Goal: Task Accomplishment & Management: Use online tool/utility

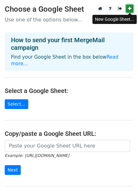
click at [131, 10] on icon at bounding box center [129, 8] width 3 height 4
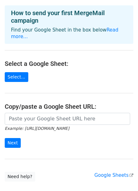
scroll to position [27, 0]
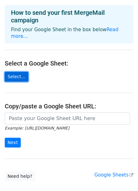
click at [19, 72] on link "Select..." at bounding box center [17, 77] width 24 height 10
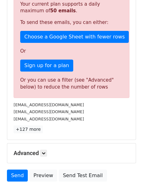
scroll to position [200, 0]
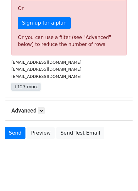
click at [28, 86] on link "+127 more" at bounding box center [25, 87] width 29 height 8
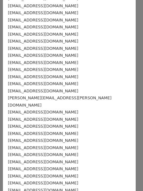
scroll to position [0, 0]
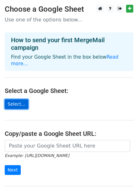
click at [14, 99] on link "Select..." at bounding box center [17, 104] width 24 height 10
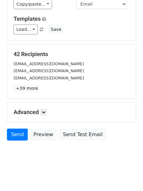
scroll to position [77, 0]
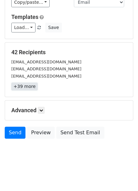
click at [31, 85] on link "+39 more" at bounding box center [24, 87] width 26 height 8
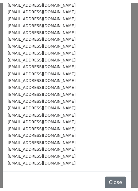
scroll to position [0, 0]
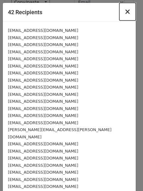
click at [124, 12] on span "×" at bounding box center [127, 11] width 6 height 9
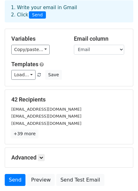
scroll to position [25, 0]
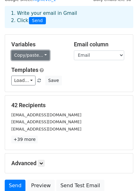
click at [40, 56] on link "Copy/paste..." at bounding box center [30, 55] width 38 height 10
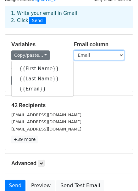
click at [91, 55] on select "First Name Last Name Email" at bounding box center [99, 55] width 50 height 10
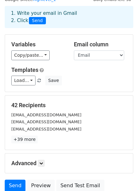
click at [59, 43] on h5 "Variables" at bounding box center [37, 44] width 53 height 7
click at [32, 80] on link "Load..." at bounding box center [23, 81] width 24 height 10
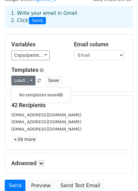
click at [81, 79] on div "Load... No templates saved Save" at bounding box center [69, 81] width 125 height 10
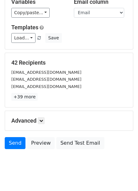
scroll to position [77, 0]
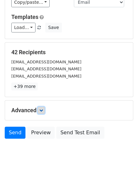
click at [41, 109] on icon at bounding box center [41, 110] width 4 height 4
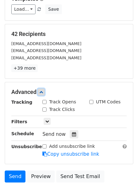
scroll to position [139, 0]
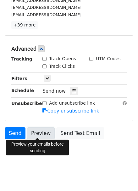
click at [38, 135] on link "Preview" at bounding box center [41, 133] width 28 height 12
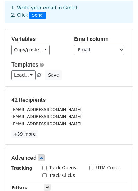
scroll to position [30, 0]
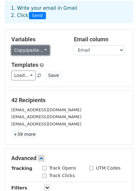
click at [37, 50] on link "Copy/paste..." at bounding box center [30, 50] width 38 height 10
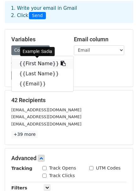
click at [32, 61] on link "{{First Name}}" at bounding box center [43, 64] width 62 height 10
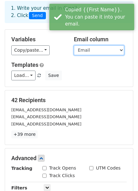
click at [94, 45] on select "First Name Last Name Email" at bounding box center [99, 50] width 50 height 10
click at [74, 45] on select "First Name Last Name Email" at bounding box center [99, 50] width 50 height 10
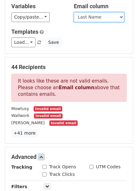
scroll to position [61, 0]
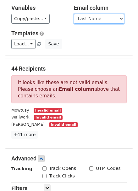
click at [91, 19] on select "First Name Last Name Email" at bounding box center [99, 19] width 50 height 10
select select "Email"
click at [74, 14] on select "First Name Last Name Email" at bounding box center [99, 19] width 50 height 10
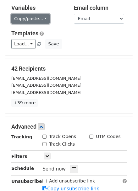
click at [38, 20] on link "Copy/paste..." at bounding box center [30, 19] width 38 height 10
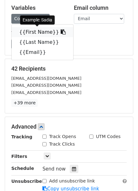
click at [36, 32] on link "{{First Name}}" at bounding box center [43, 32] width 62 height 10
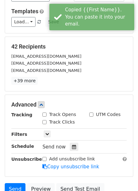
scroll to position [139, 0]
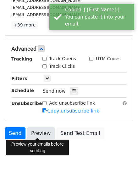
click at [40, 131] on link "Preview" at bounding box center [41, 133] width 28 height 12
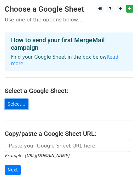
click at [20, 99] on link "Select..." at bounding box center [17, 104] width 24 height 10
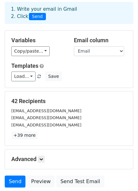
scroll to position [77, 0]
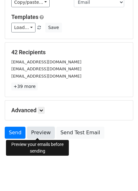
click at [42, 131] on link "Preview" at bounding box center [41, 133] width 28 height 12
click at [44, 136] on link "Preview" at bounding box center [41, 133] width 28 height 12
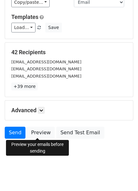
click at [109, 136] on div "Send Preview Send Test Email" at bounding box center [69, 134] width 138 height 15
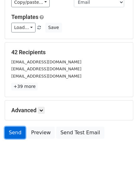
click at [14, 134] on link "Send" at bounding box center [15, 133] width 21 height 12
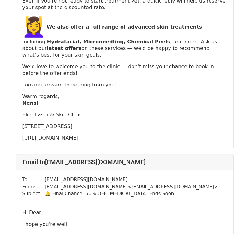
scroll to position [228, 0]
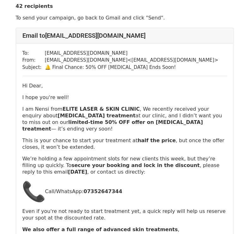
scroll to position [12, 0]
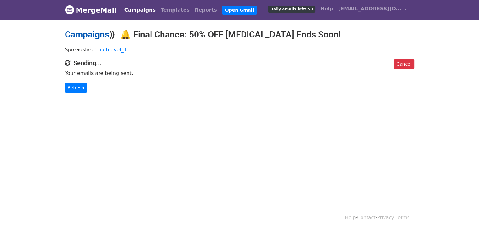
click at [99, 35] on link "Campaigns" at bounding box center [87, 34] width 44 height 10
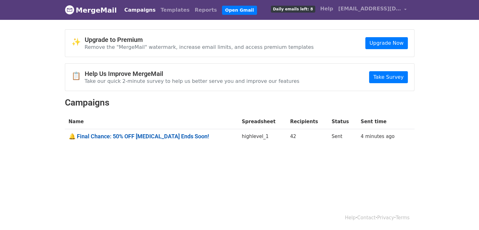
click at [186, 137] on link "🔔 Final Chance: 50% OFF Laser Hair Removal Ends Soon!" at bounding box center [152, 136] width 166 height 7
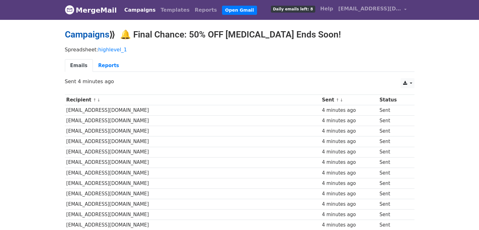
click at [88, 36] on link "Campaigns" at bounding box center [87, 34] width 44 height 10
click at [110, 111] on td "sadiamowtusy@gmail.com" at bounding box center [193, 110] width 256 height 10
click at [103, 66] on link "Reports" at bounding box center [108, 65] width 31 height 13
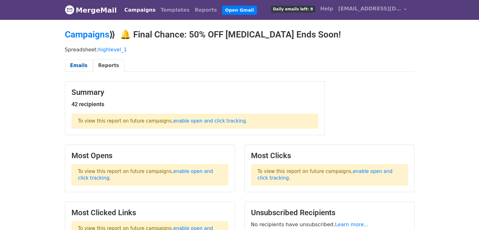
click at [77, 67] on link "Emails" at bounding box center [79, 65] width 28 height 13
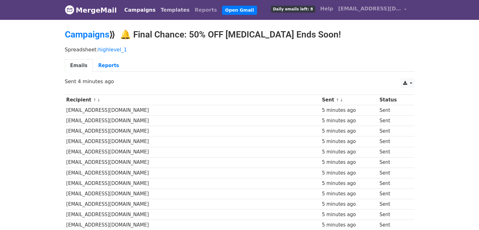
click at [176, 13] on link "Templates" at bounding box center [175, 10] width 34 height 13
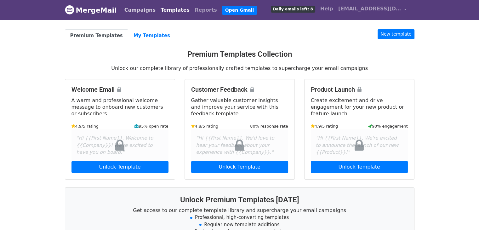
click at [139, 9] on link "Campaigns" at bounding box center [140, 10] width 36 height 13
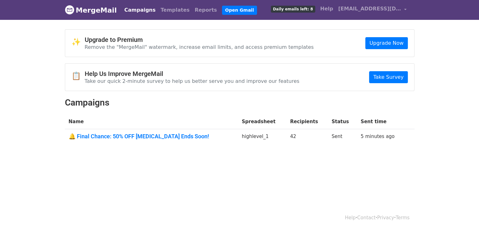
click at [362, 133] on td "5 minutes ago" at bounding box center [381, 137] width 49 height 17
click at [399, 9] on span "[EMAIL_ADDRESS][DOMAIN_NAME]" at bounding box center [369, 9] width 63 height 8
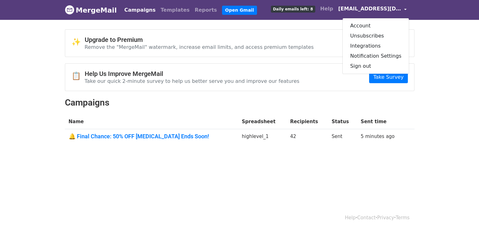
click at [317, 36] on div "✨ Upgrade to Premium Remove the "MergeMail" watermark, increase email limits, a…" at bounding box center [239, 43] width 349 height 27
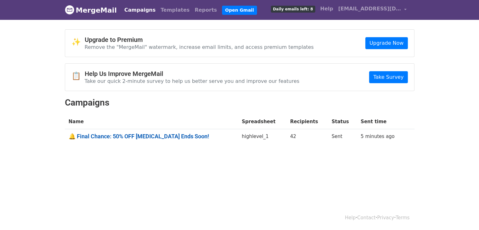
click at [113, 134] on link "🔔 Final Chance: 50% OFF Laser Hair Removal Ends Soon!" at bounding box center [152, 136] width 166 height 7
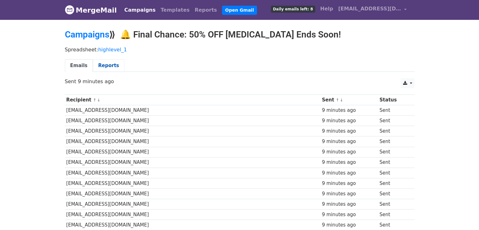
click at [103, 67] on link "Reports" at bounding box center [108, 65] width 31 height 13
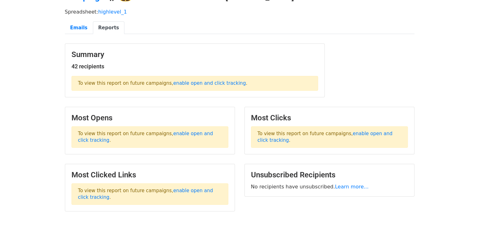
scroll to position [52, 0]
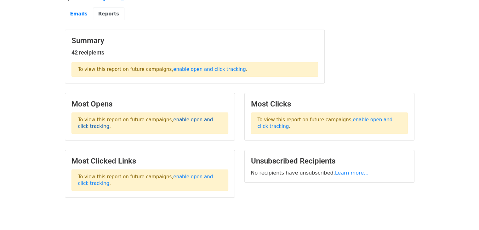
click at [193, 117] on link "enable open and click tracking" at bounding box center [145, 123] width 135 height 12
click at [206, 67] on link "enable open and click tracking" at bounding box center [209, 69] width 72 height 6
